Goal: Task Accomplishment & Management: Complete application form

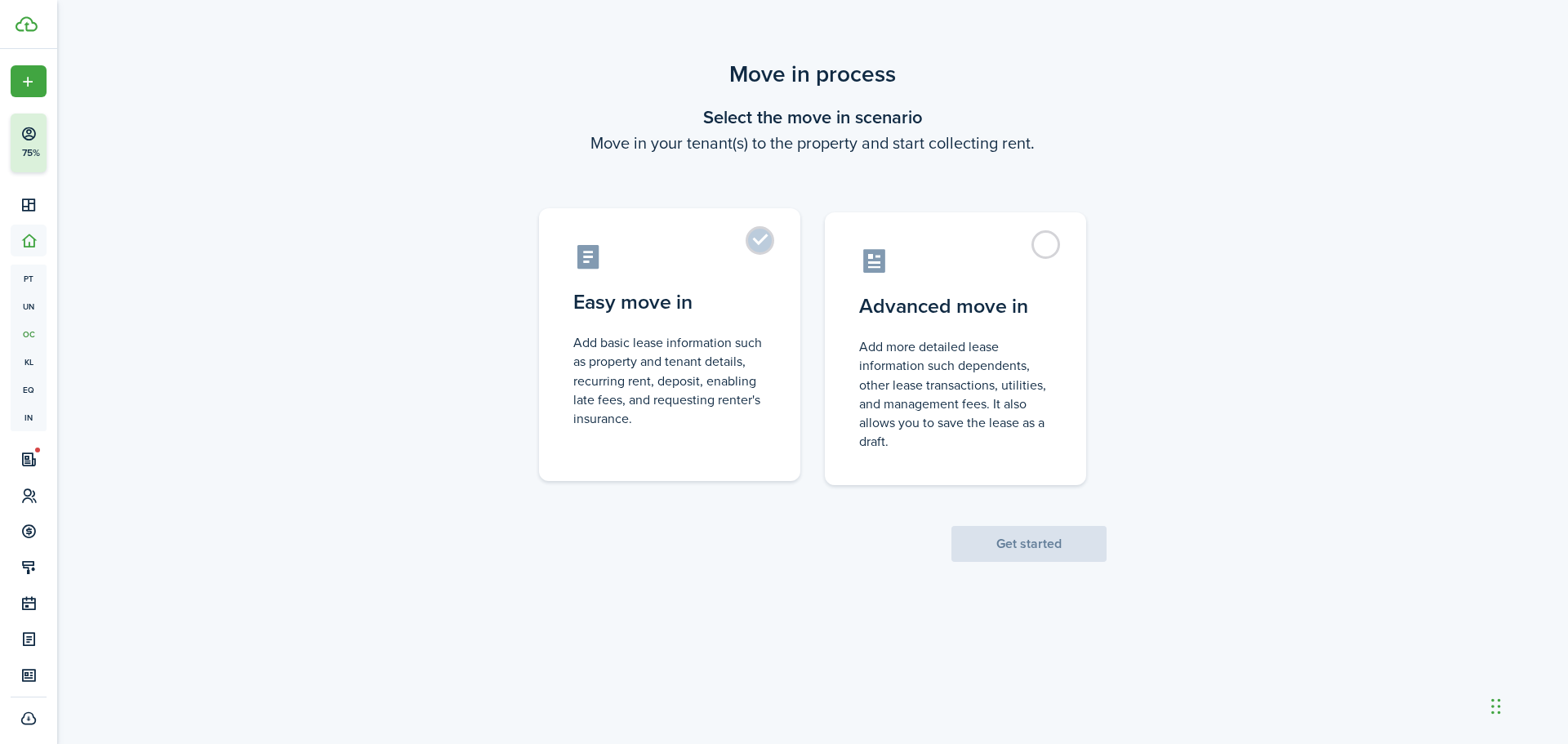
click at [764, 245] on label "Easy move in Add basic lease information such as property and tenant details, r…" at bounding box center [669, 345] width 261 height 273
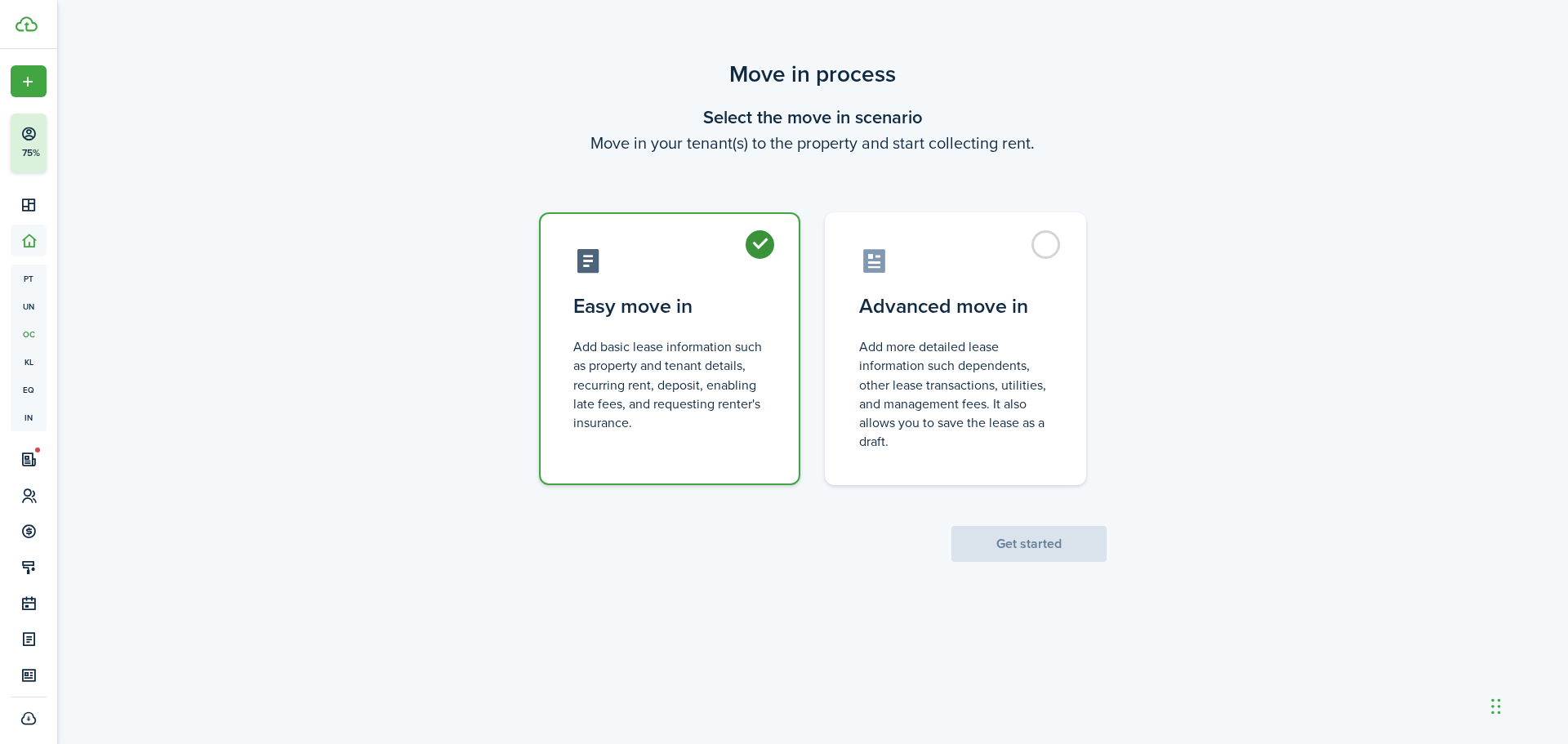
radio input "true"
click at [1001, 547] on button "Get started" at bounding box center [1028, 544] width 155 height 36
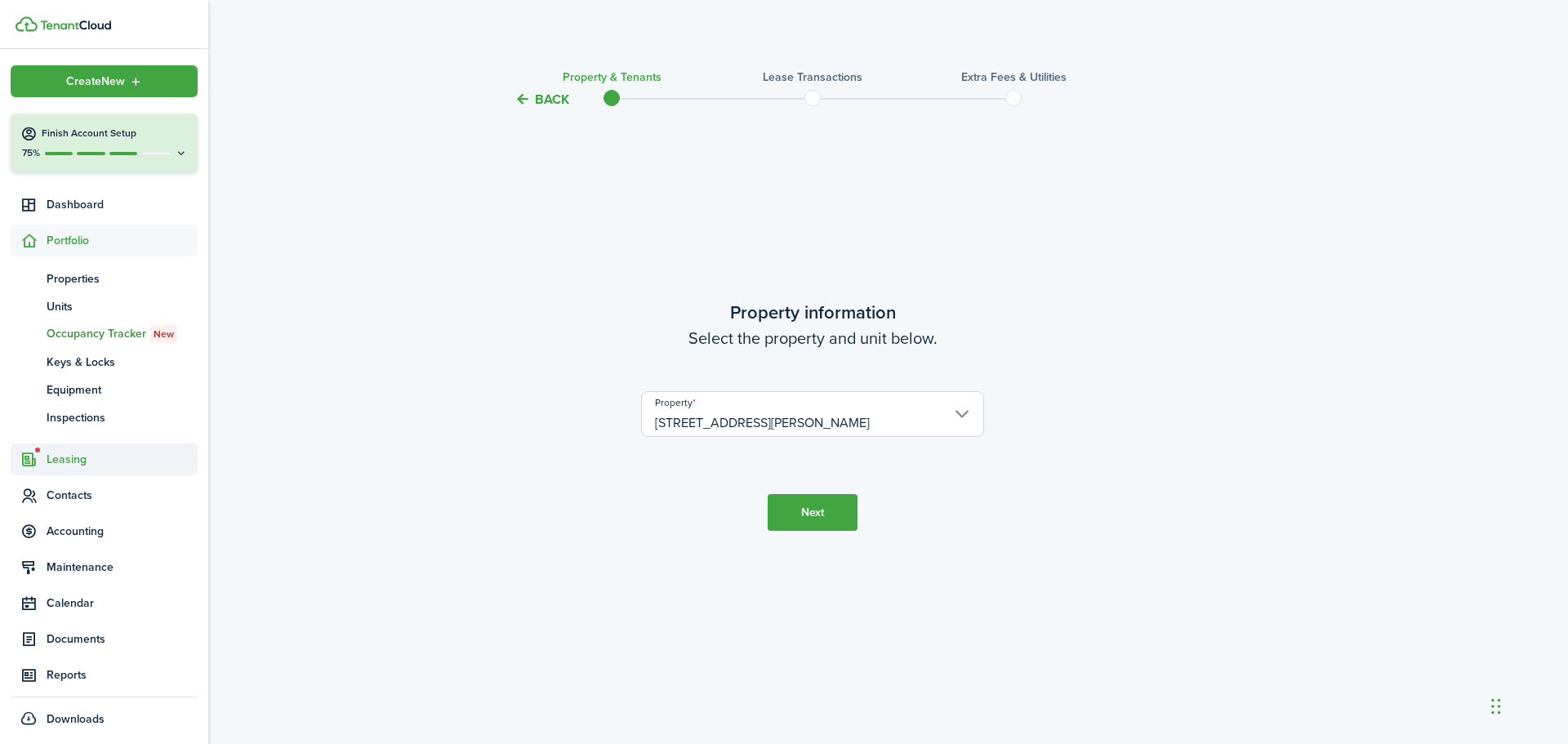
click at [78, 460] on span "Leasing" at bounding box center [122, 459] width 151 height 17
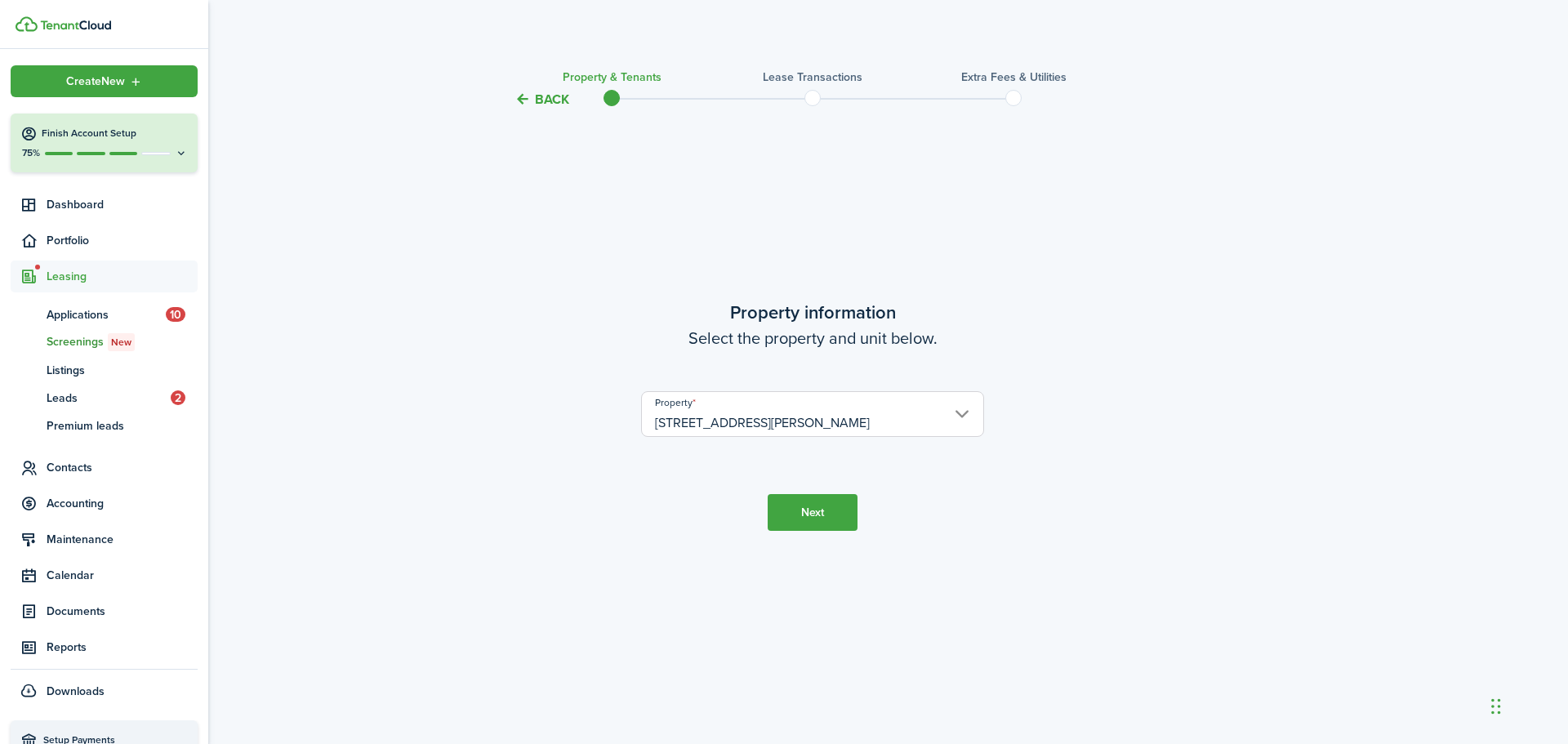
click at [83, 343] on span "Screenings New" at bounding box center [122, 341] width 151 height 18
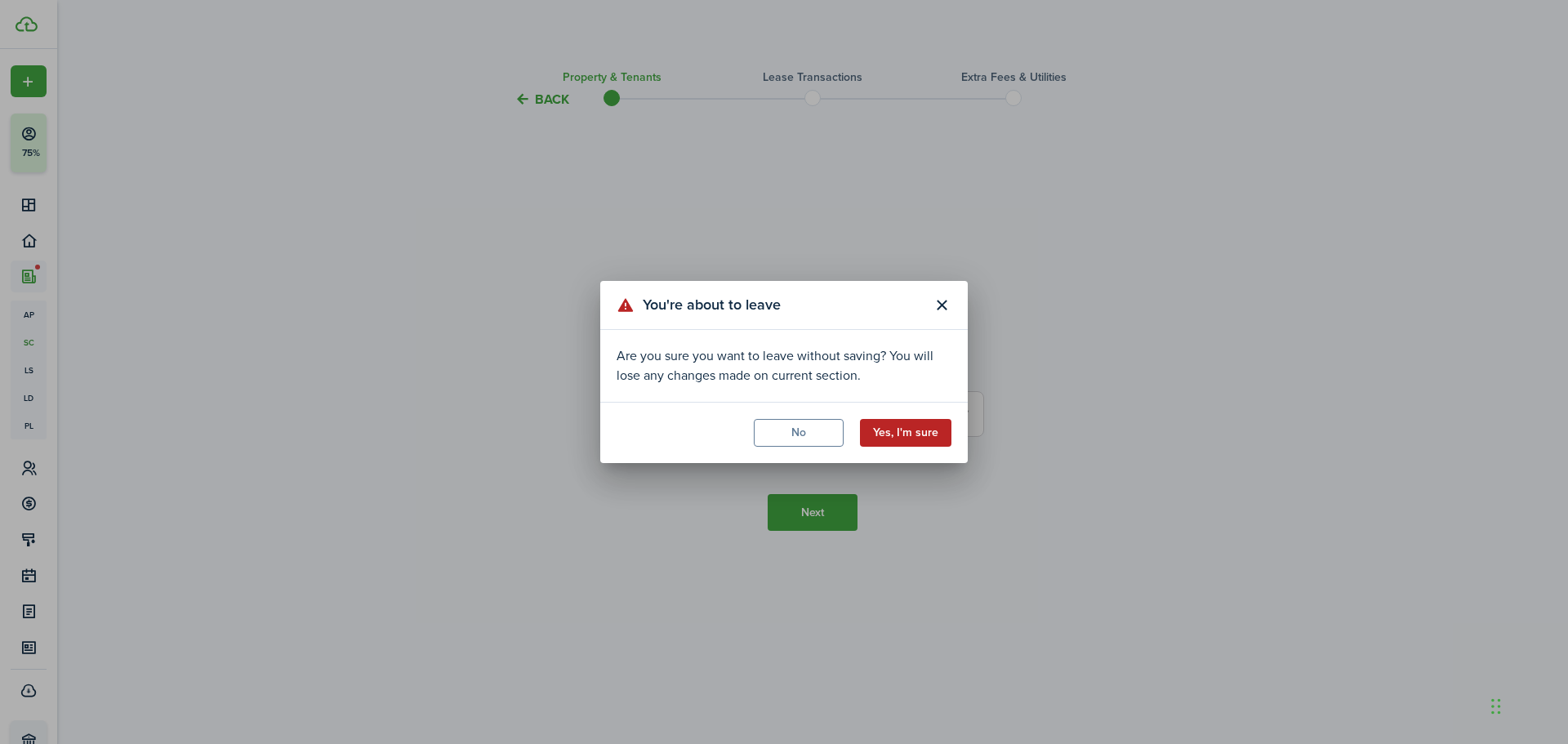
click at [892, 433] on button "Yes, I'm sure" at bounding box center [905, 433] width 91 height 28
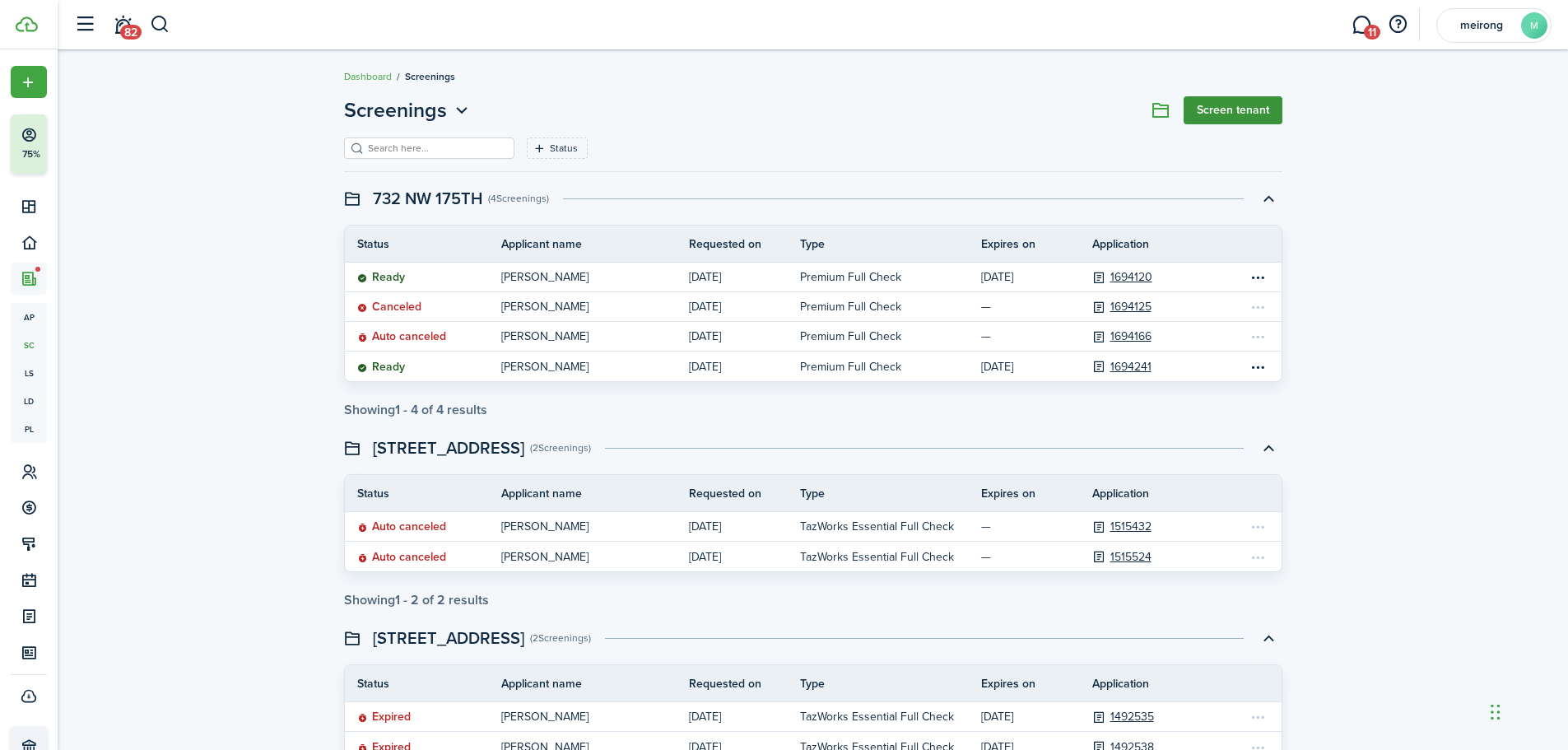
click at [1210, 105] on link "Screen tenant" at bounding box center [1233, 110] width 99 height 28
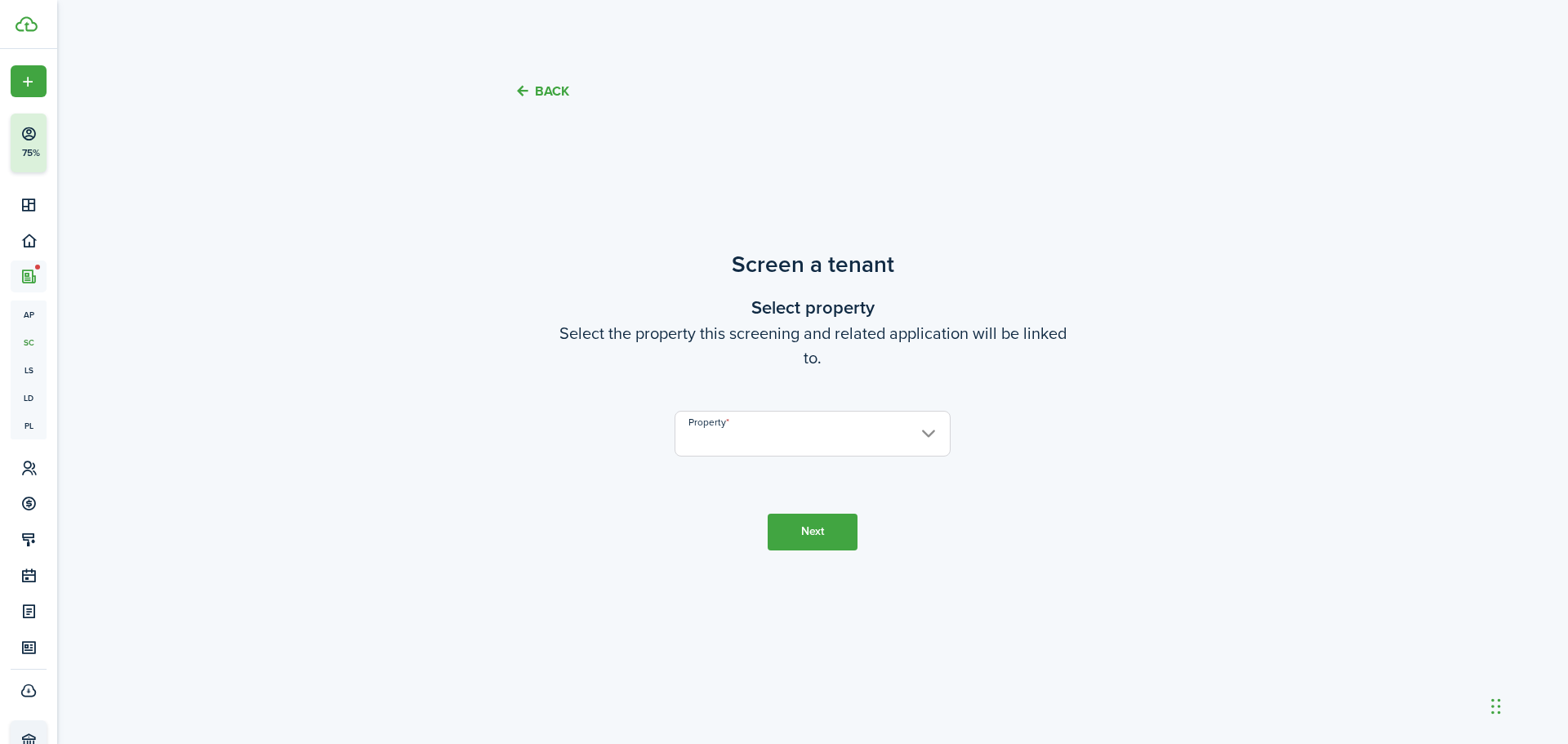
click at [766, 435] on input "Property" at bounding box center [812, 434] width 276 height 46
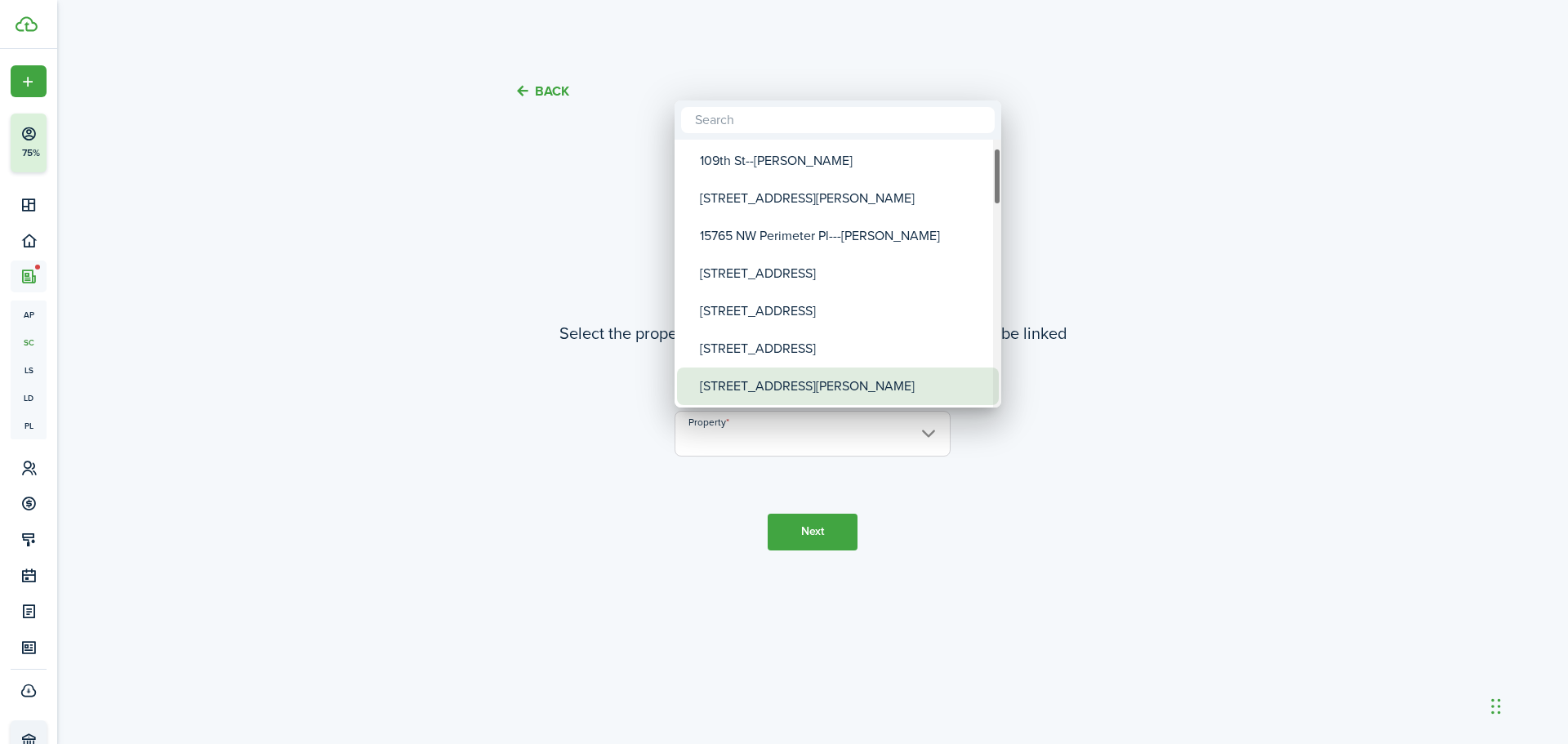
click at [810, 387] on div "[STREET_ADDRESS][PERSON_NAME]" at bounding box center [844, 386] width 290 height 38
type input "[STREET_ADDRESS][PERSON_NAME]"
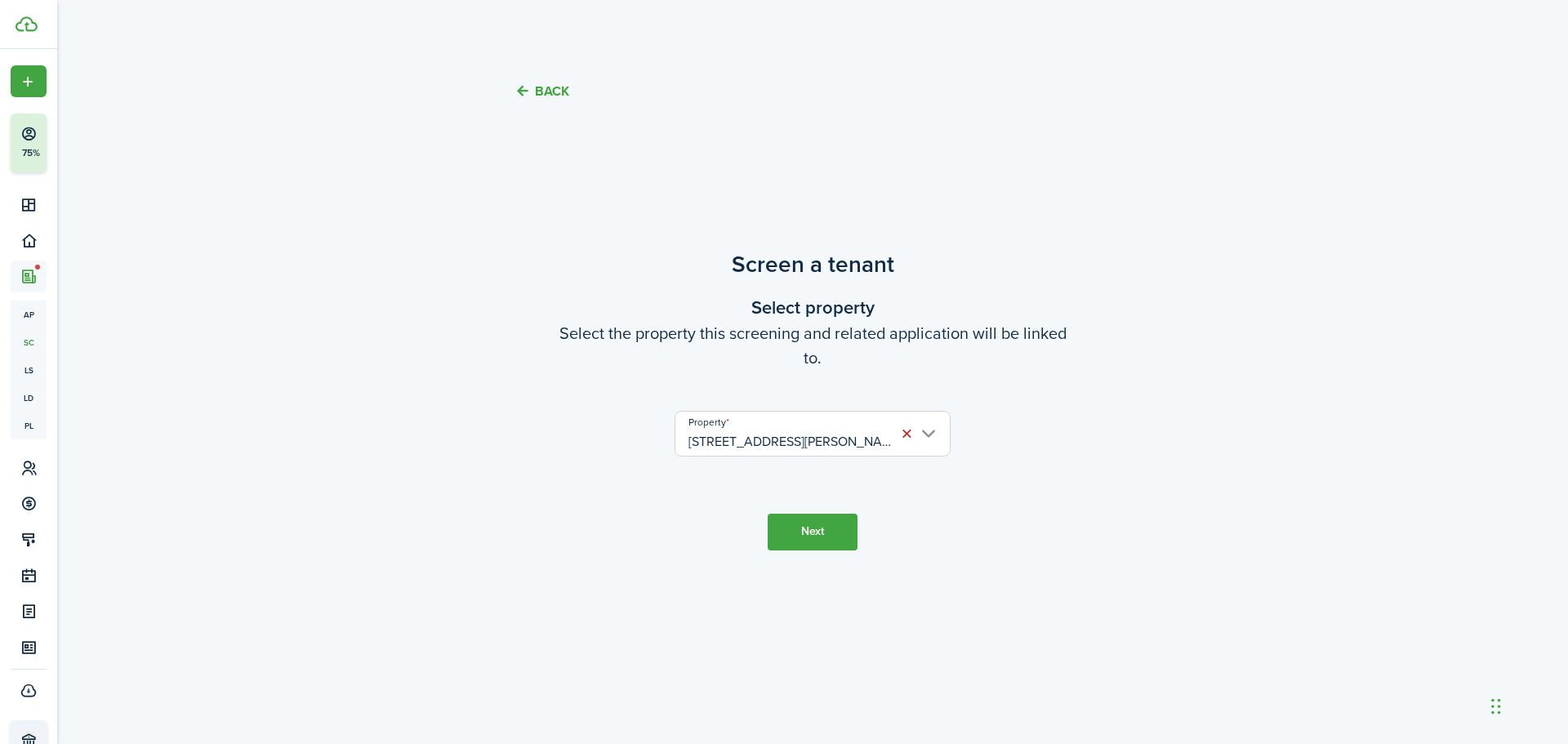
scroll to position [0, 18]
click at [802, 534] on button "Next" at bounding box center [812, 532] width 90 height 37
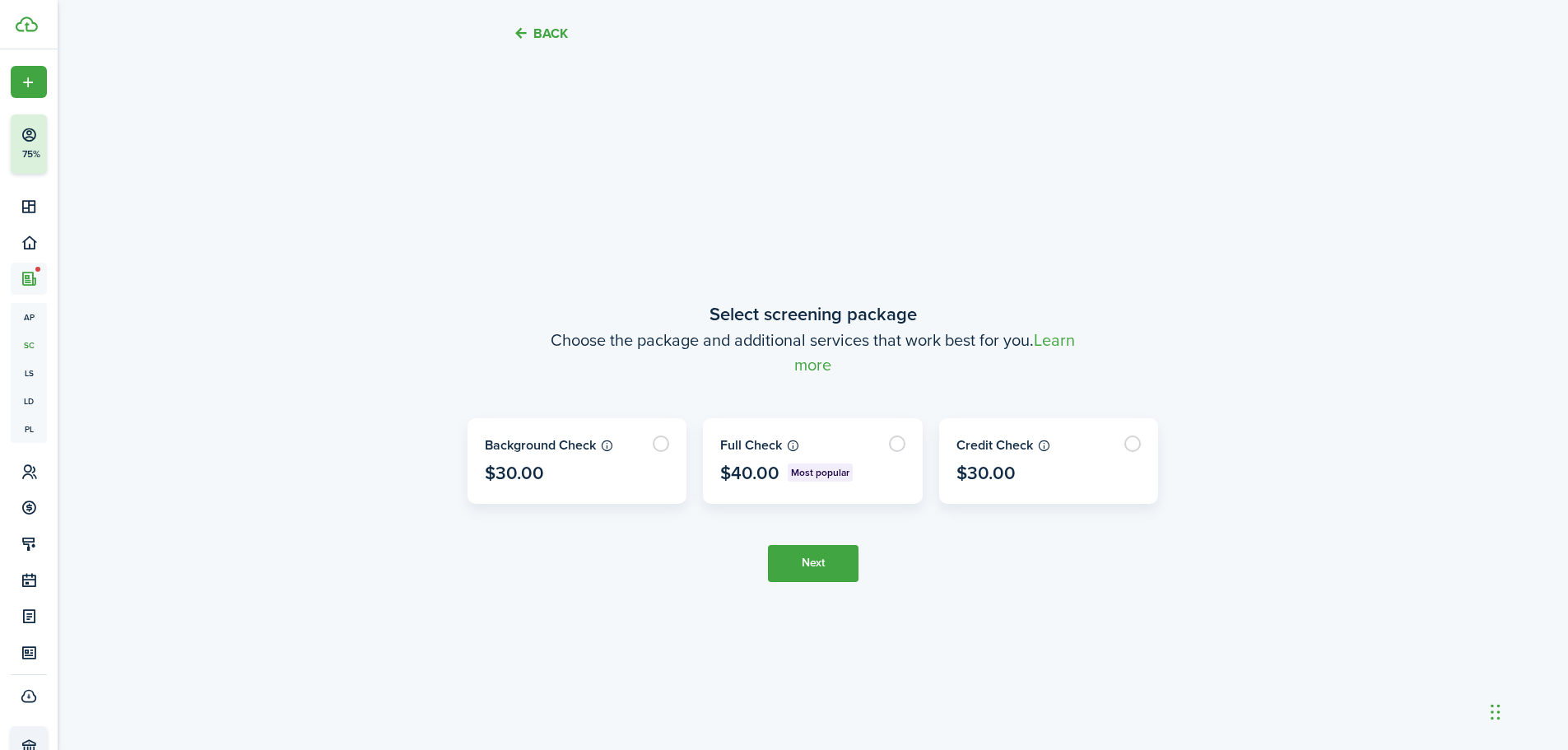
scroll to position [623, 0]
click at [897, 442] on label at bounding box center [813, 461] width 218 height 84
radio input "true"
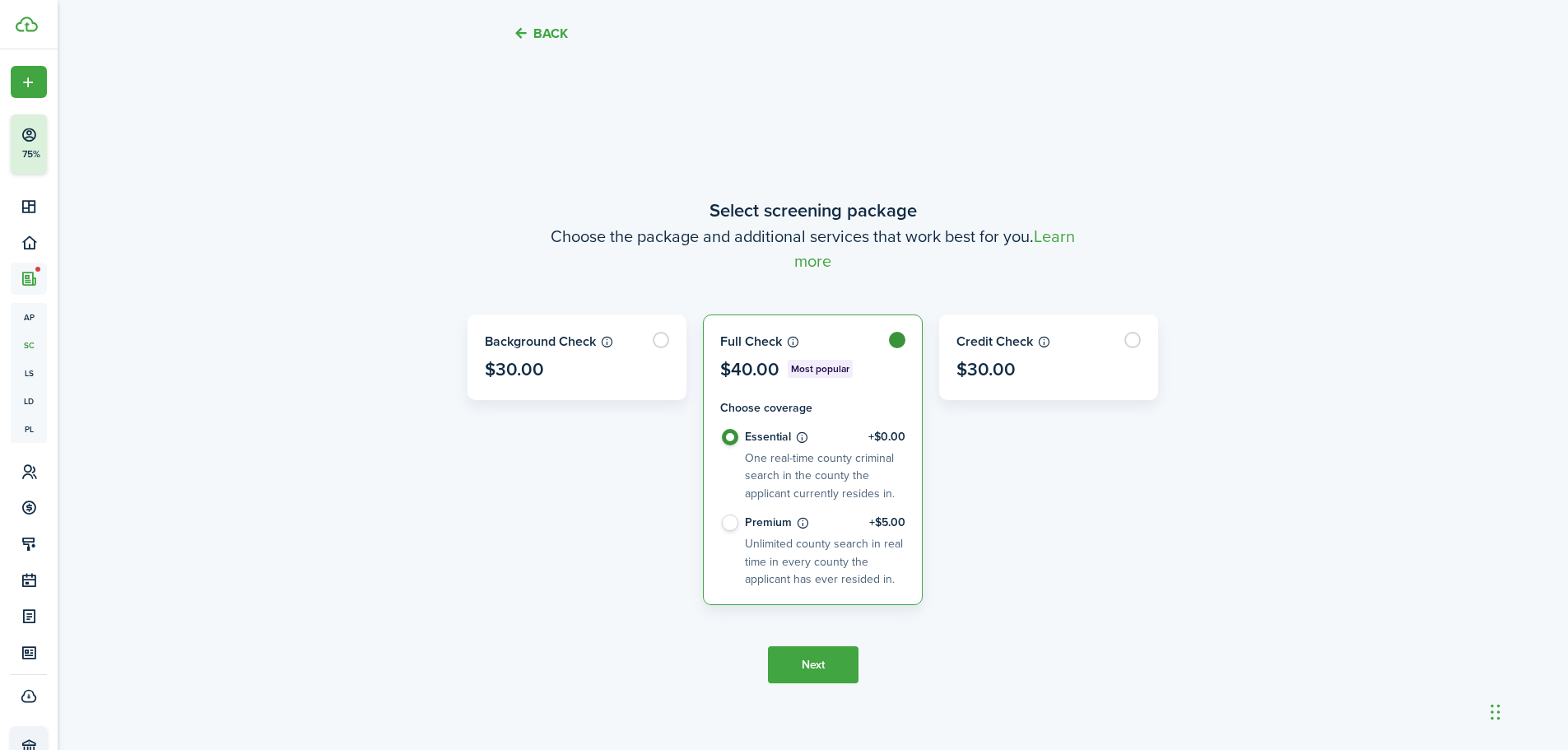
click at [727, 522] on label "Premium +$5.00 Unlimited county search in real time in every county the applica…" at bounding box center [813, 551] width 186 height 73
radio input "false"
radio input "true"
click at [816, 666] on button "Next" at bounding box center [813, 665] width 90 height 37
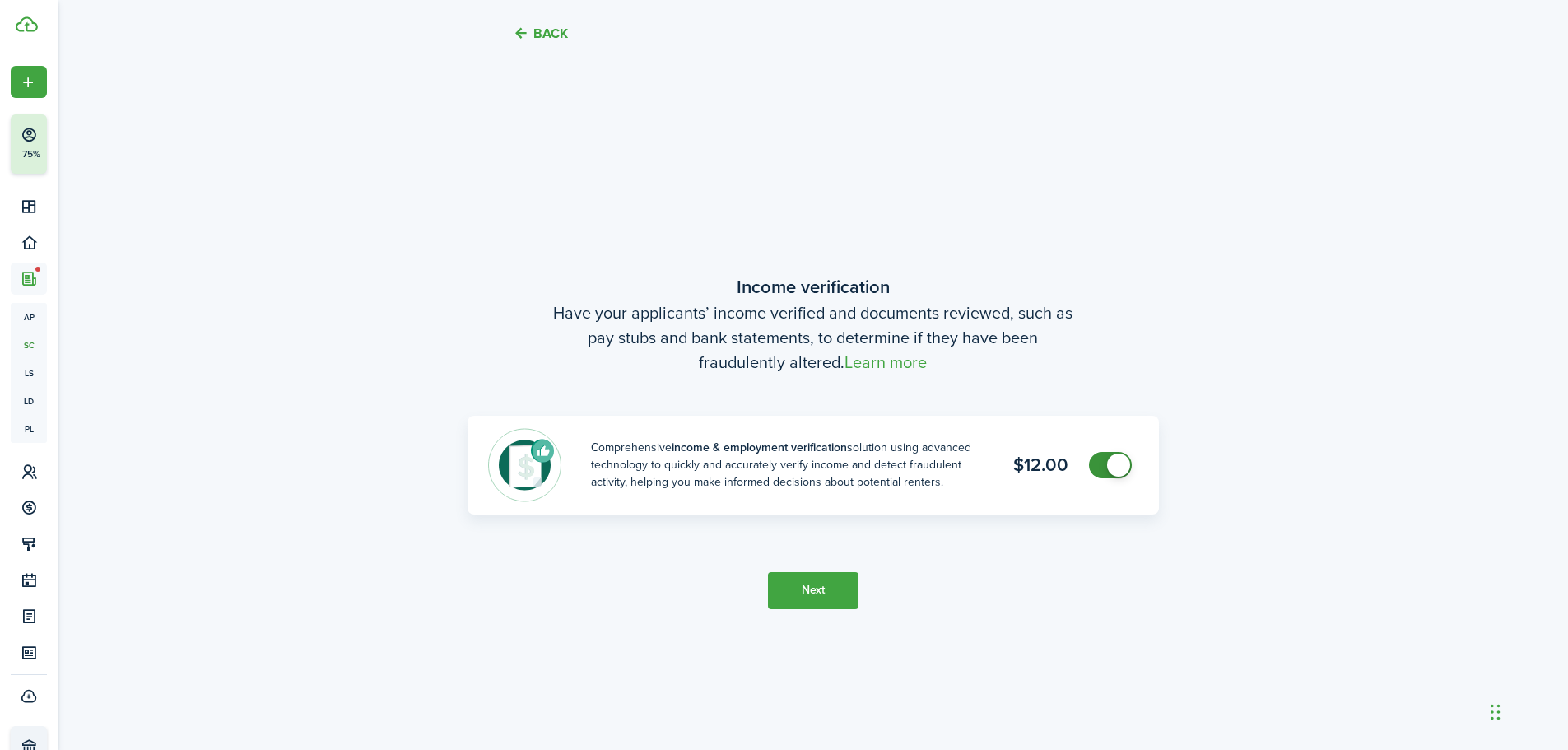
scroll to position [1373, 0]
checkbox input "false"
click at [1102, 474] on span at bounding box center [1111, 464] width 17 height 26
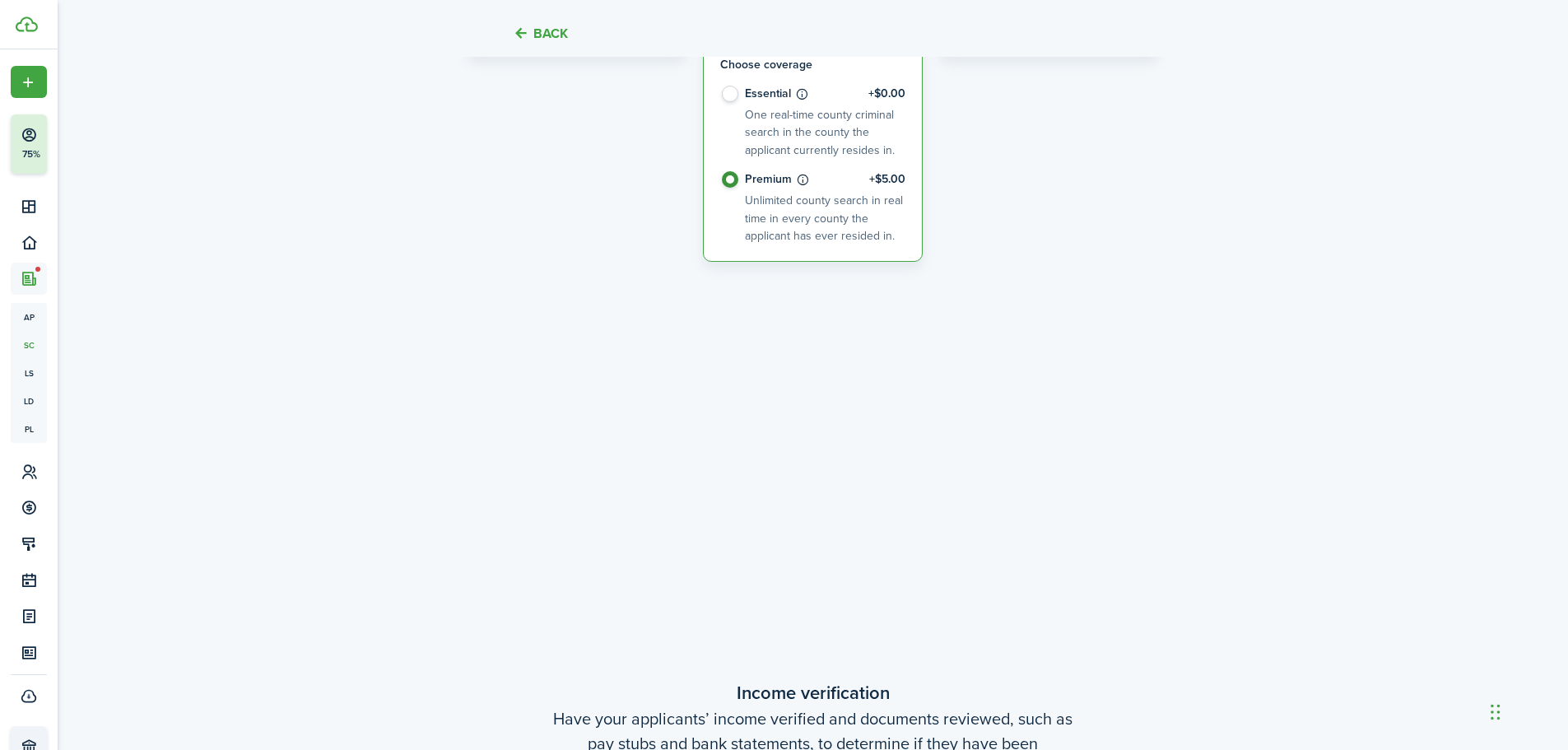
scroll to position [962, 0]
click at [727, 95] on label "Essential +$0.00 One real-time county criminal search in the county the applica…" at bounding box center [813, 133] width 186 height 86
radio input "true"
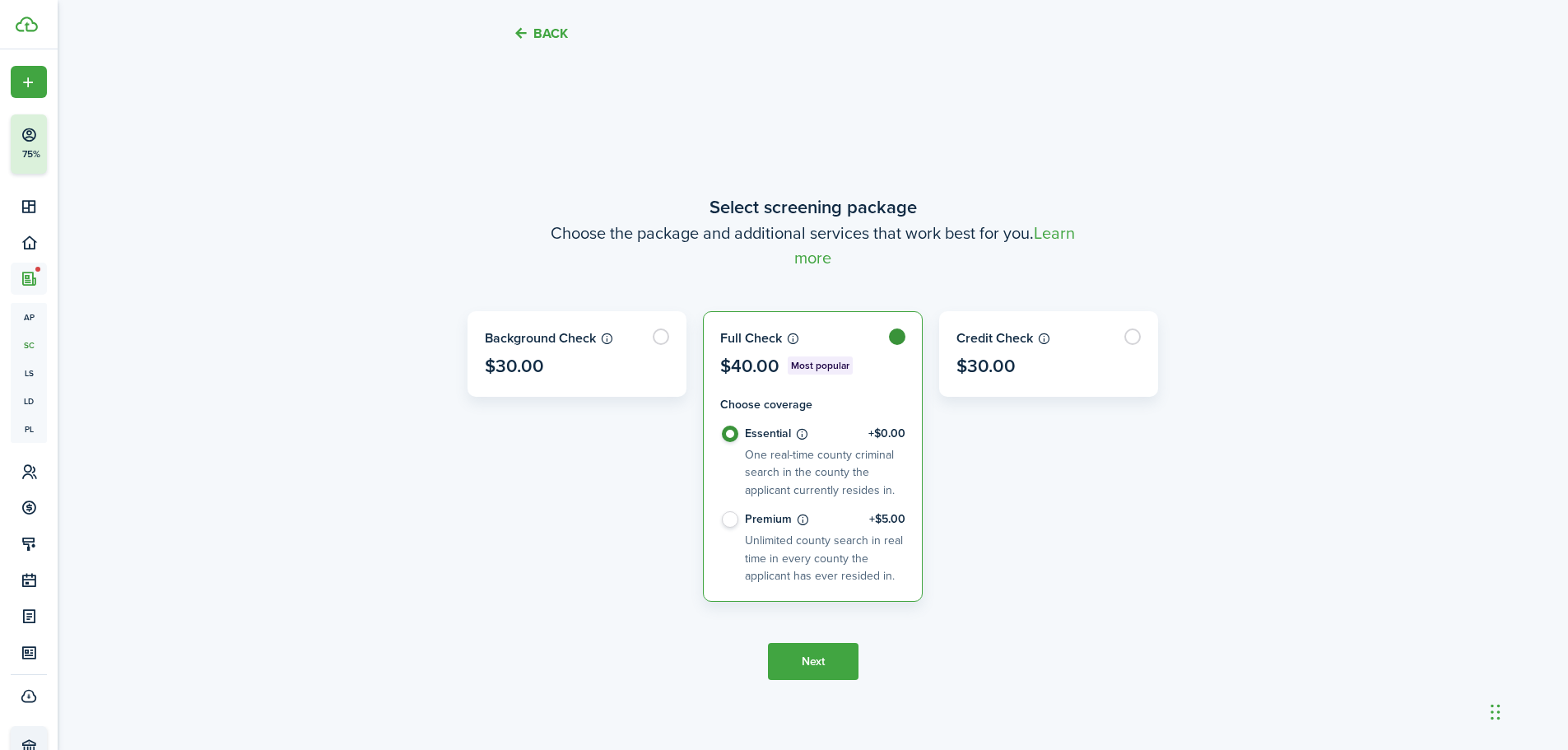
scroll to position [623, 0]
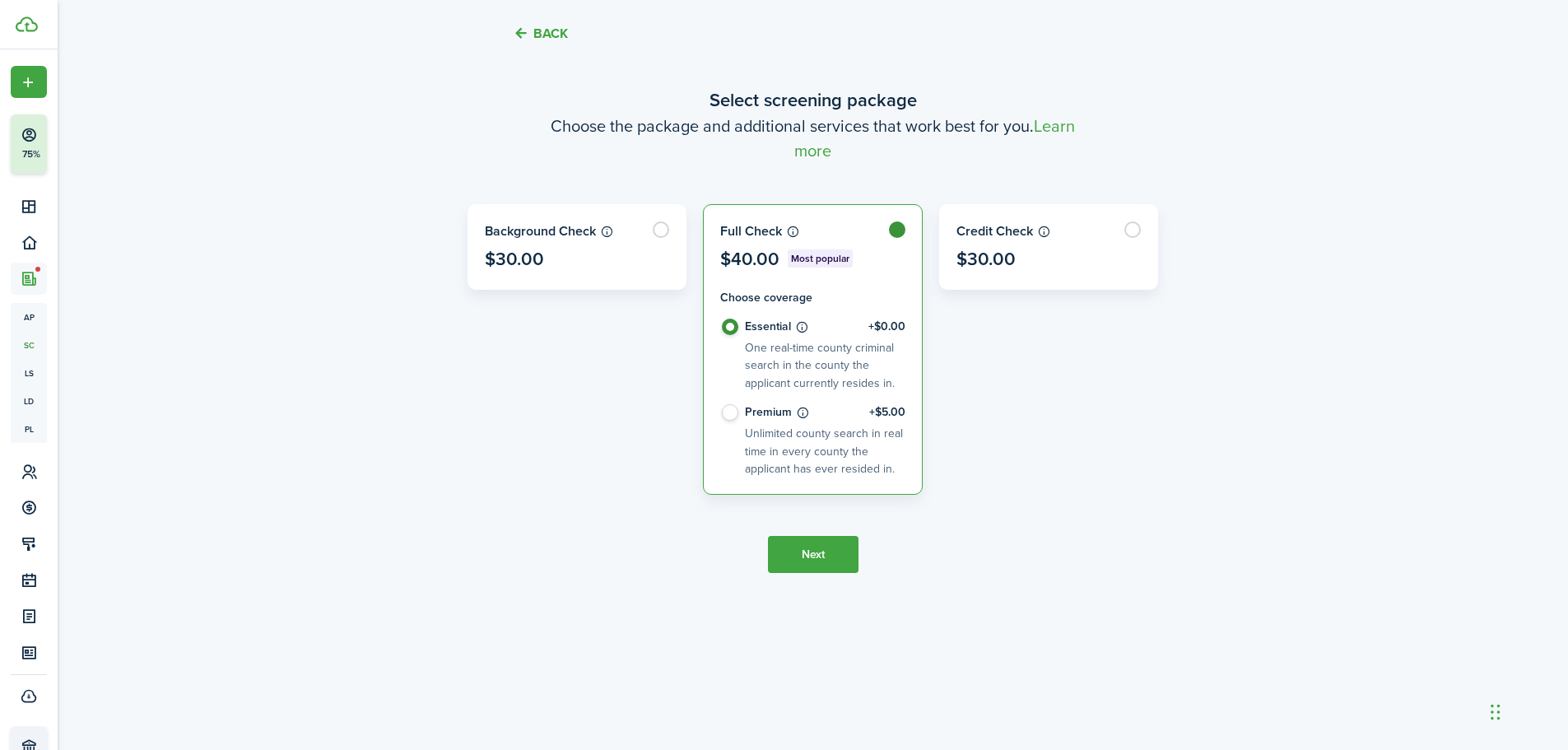
click at [798, 552] on button "Next" at bounding box center [813, 554] width 90 height 37
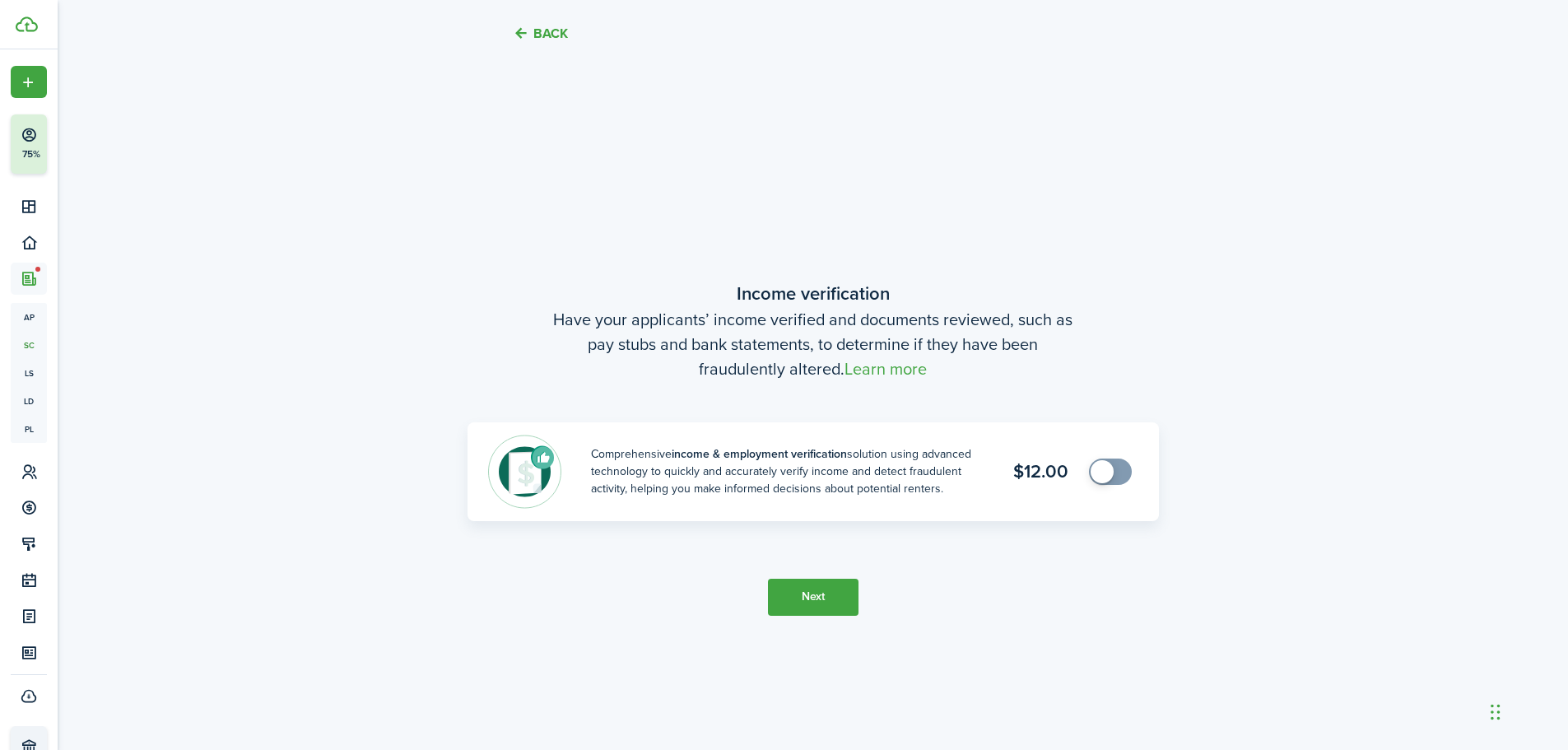
scroll to position [1373, 0]
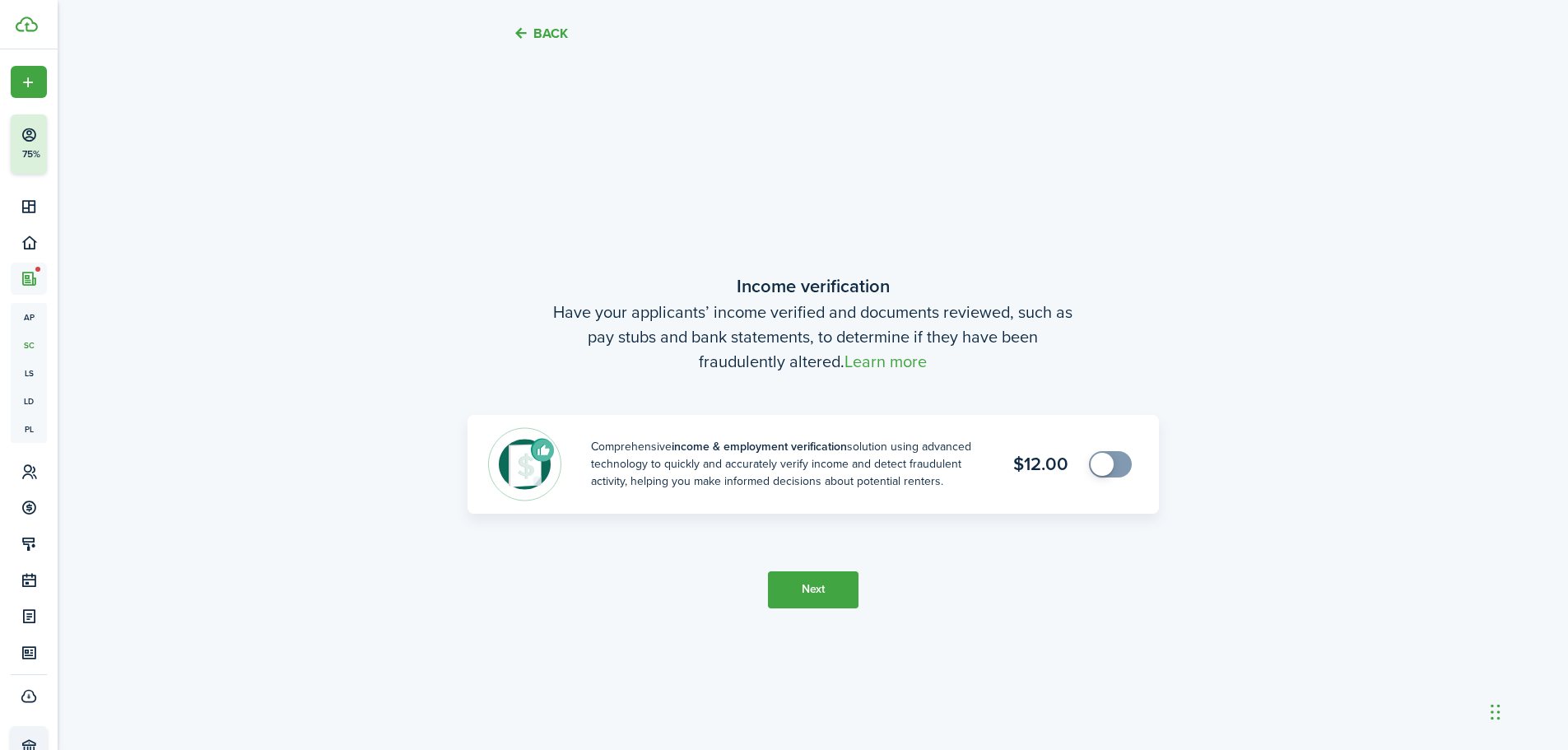
click at [820, 592] on button "Next" at bounding box center [813, 590] width 90 height 37
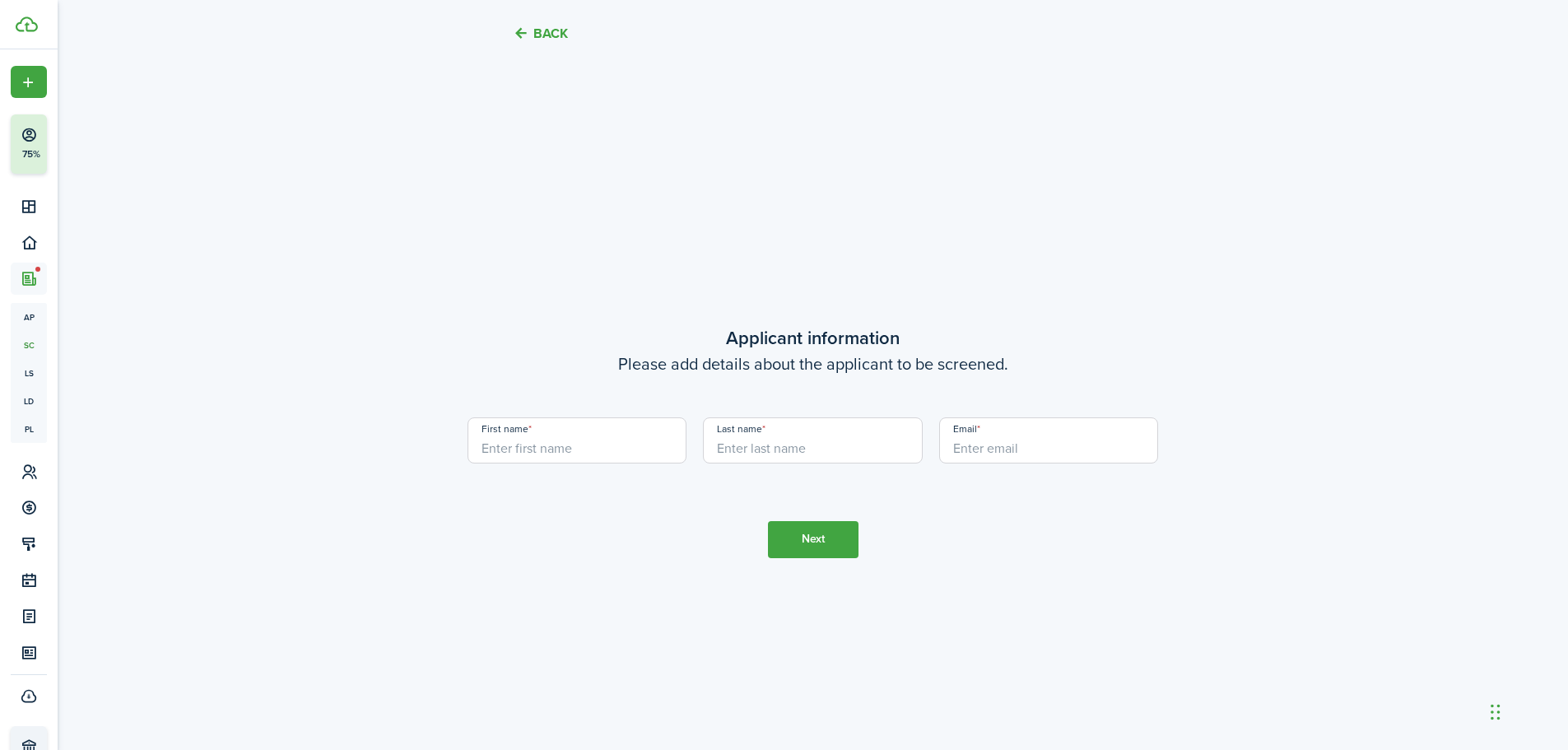
scroll to position [2123, 0]
click at [543, 440] on input "First name" at bounding box center [577, 440] width 220 height 46
type input "Saishriya"
click at [725, 448] on input "Last name" at bounding box center [813, 440] width 220 height 46
type input "Dash"
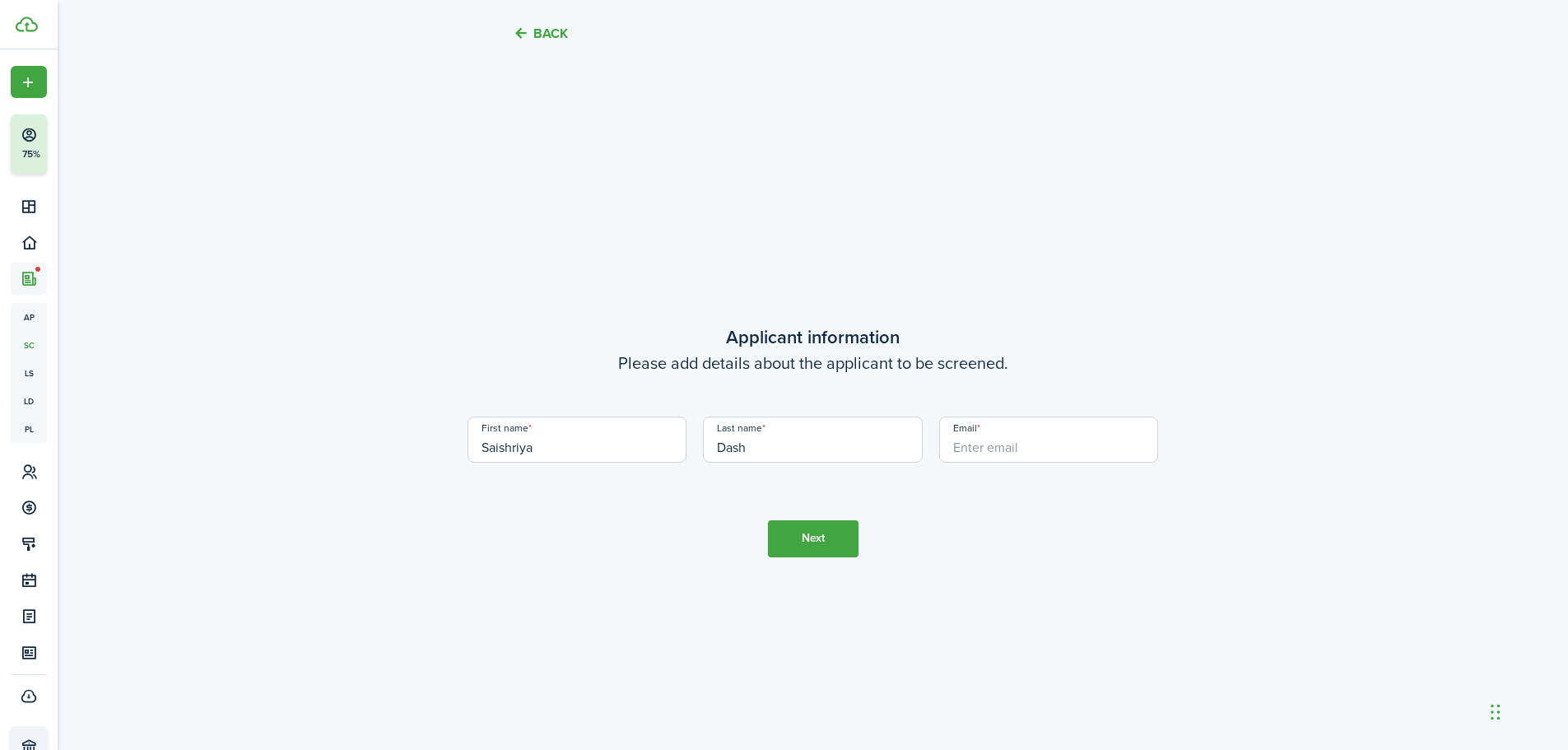
click at [977, 447] on input "Email" at bounding box center [1049, 440] width 220 height 46
type input "[EMAIL_ADDRESS][DOMAIN_NAME]"
click at [810, 532] on button "Next" at bounding box center [813, 539] width 90 height 37
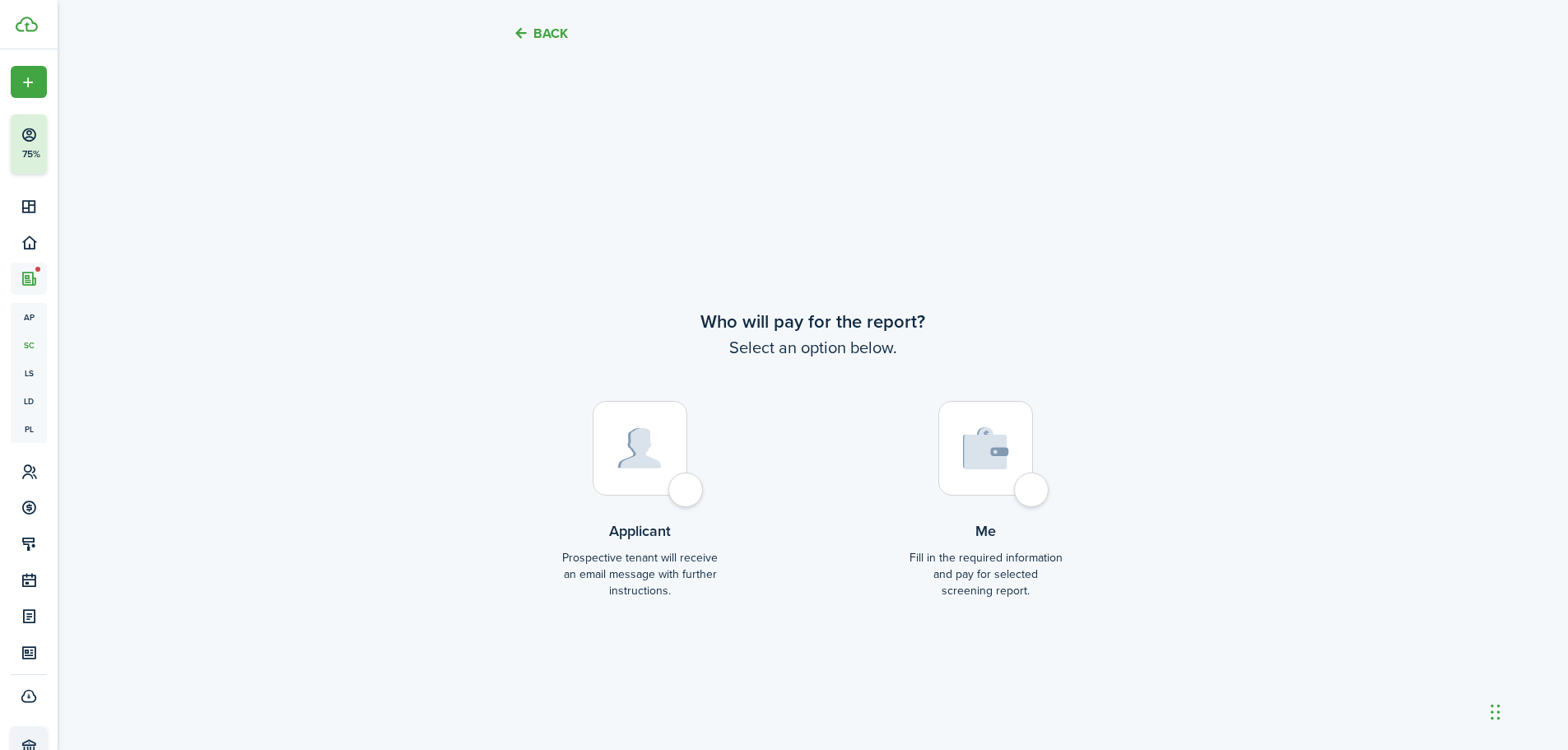
scroll to position [2873, 0]
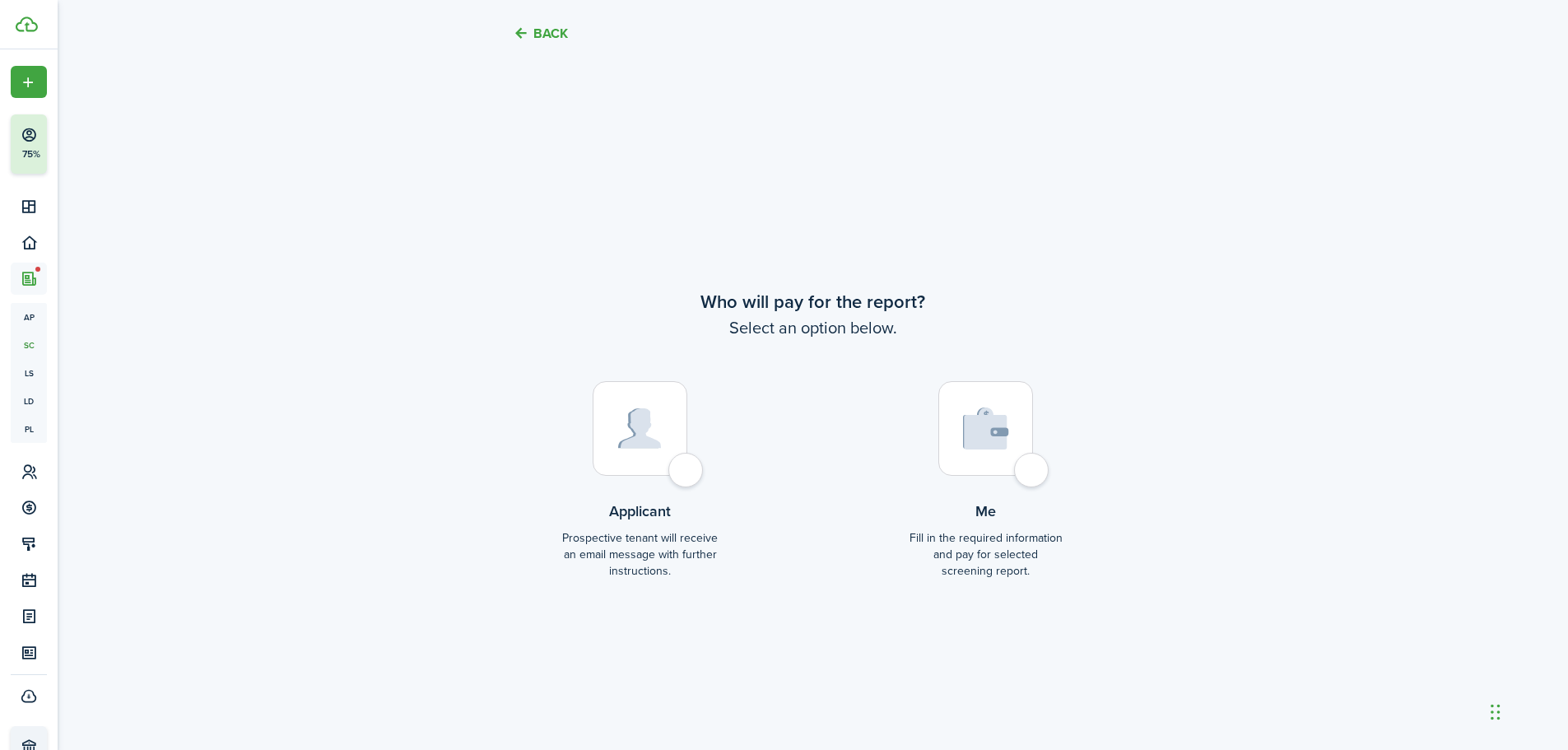
click at [687, 471] on div at bounding box center [640, 429] width 94 height 94
radio input "true"
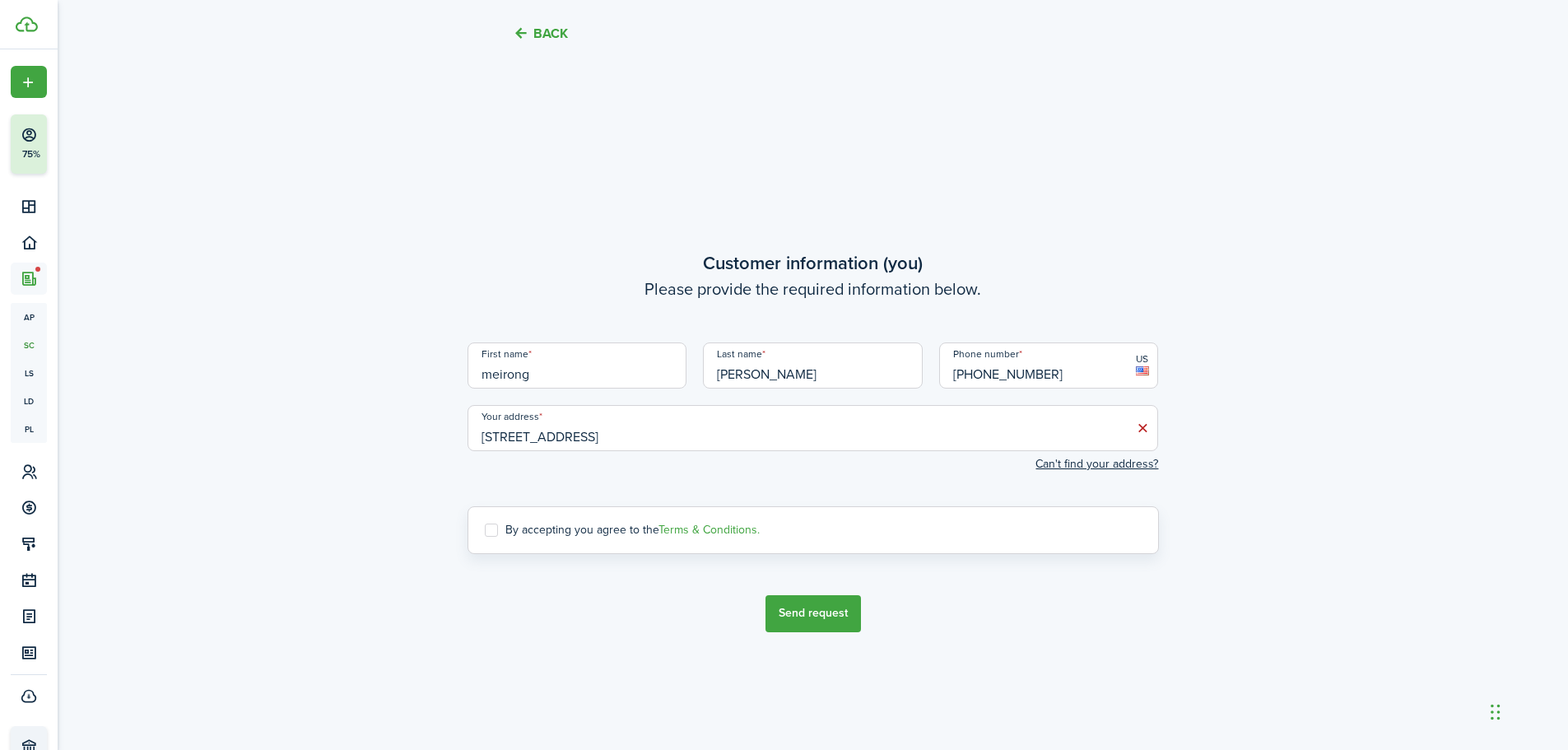
scroll to position [3624, 0]
click at [492, 526] on label "By accepting you agree to the Terms & Conditions." at bounding box center [622, 530] width 275 height 13
click at [485, 529] on input "By accepting you agree to the Terms & Conditions." at bounding box center [484, 529] width 1 height 1
checkbox input "true"
click at [829, 612] on button "Send request" at bounding box center [813, 613] width 95 height 37
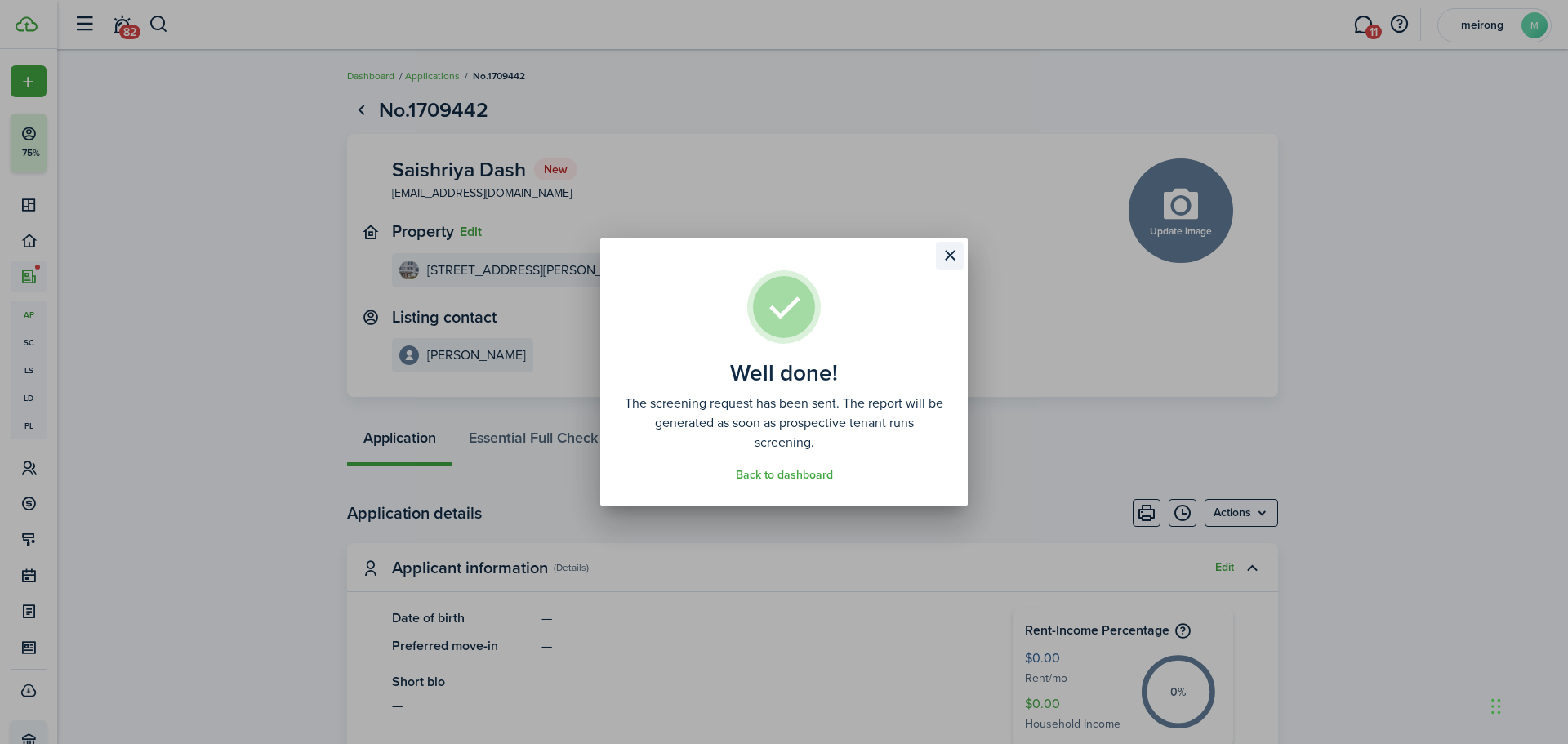
click at [956, 249] on button "Close modal" at bounding box center [950, 255] width 28 height 28
